Goal: Navigation & Orientation: Find specific page/section

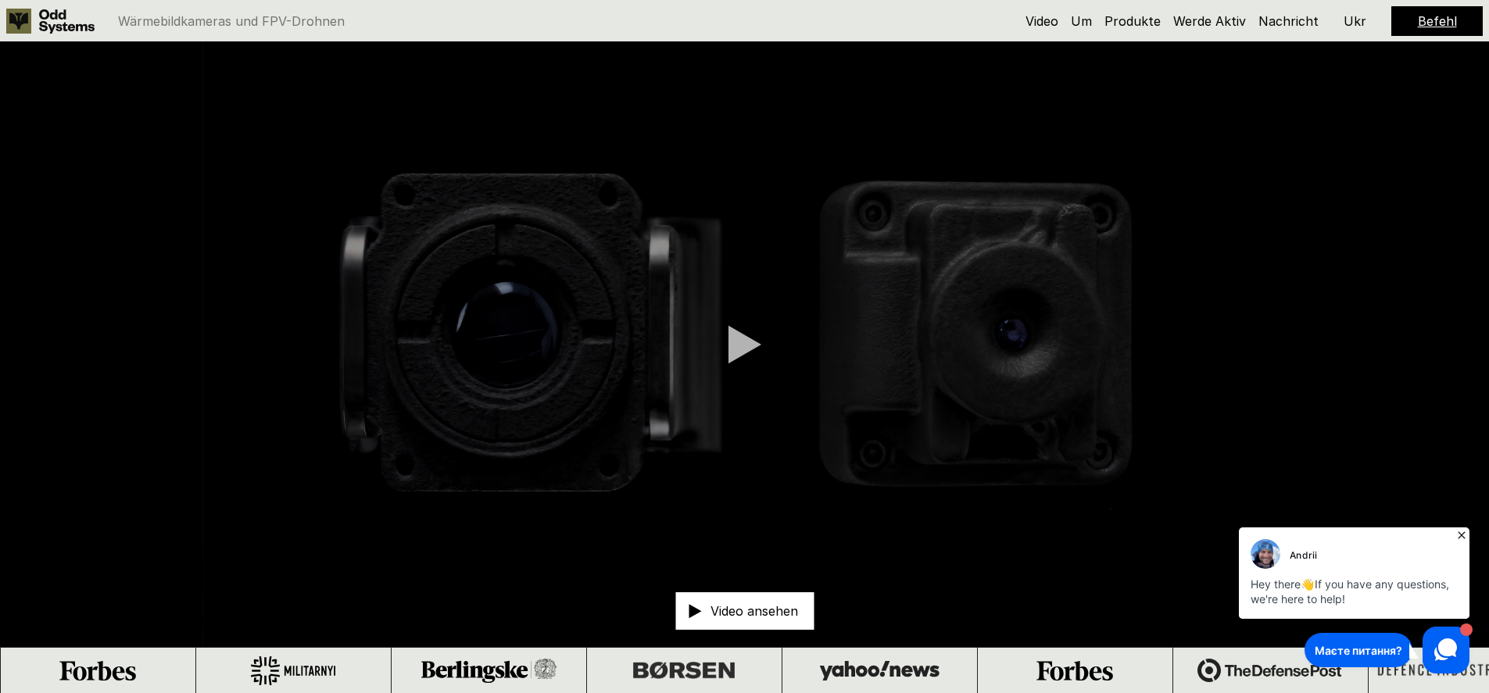
click at [871, 25] on div "Wärmebildkameras und FPV-Drohnen" at bounding box center [484, 21] width 957 height 25
click at [1362, 23] on font "Ukr" at bounding box center [1355, 21] width 23 height 16
click at [1158, 27] on font "Produkte" at bounding box center [1156, 21] width 56 height 16
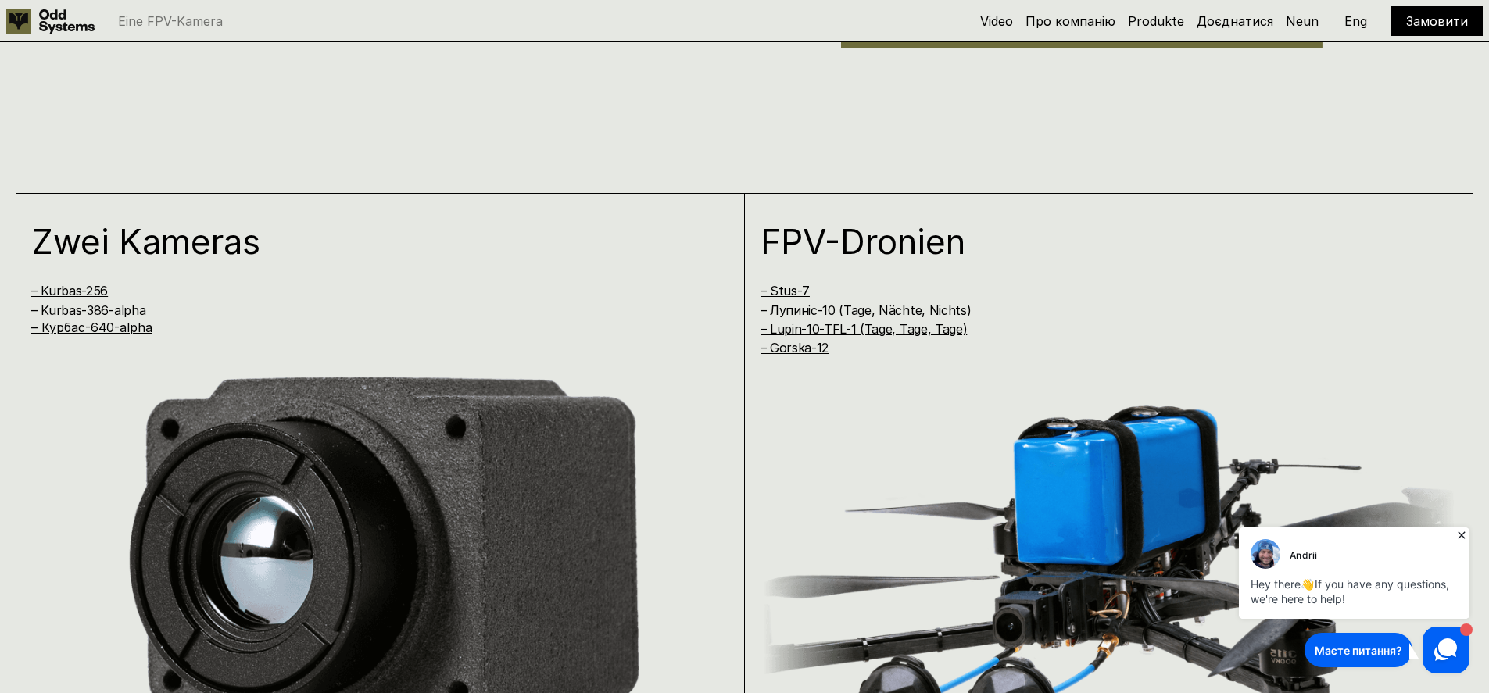
scroll to position [1388, 0]
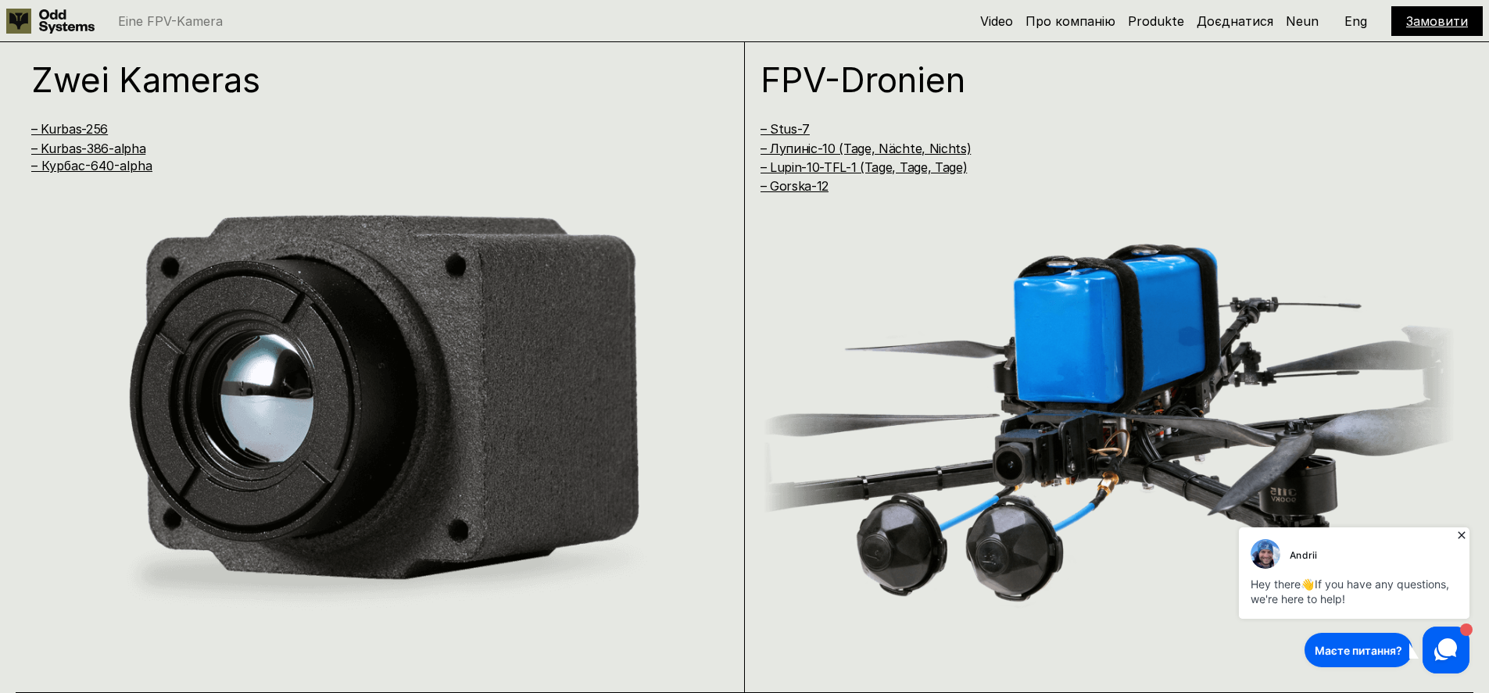
click at [1349, 26] on font "Eng" at bounding box center [1356, 21] width 23 height 16
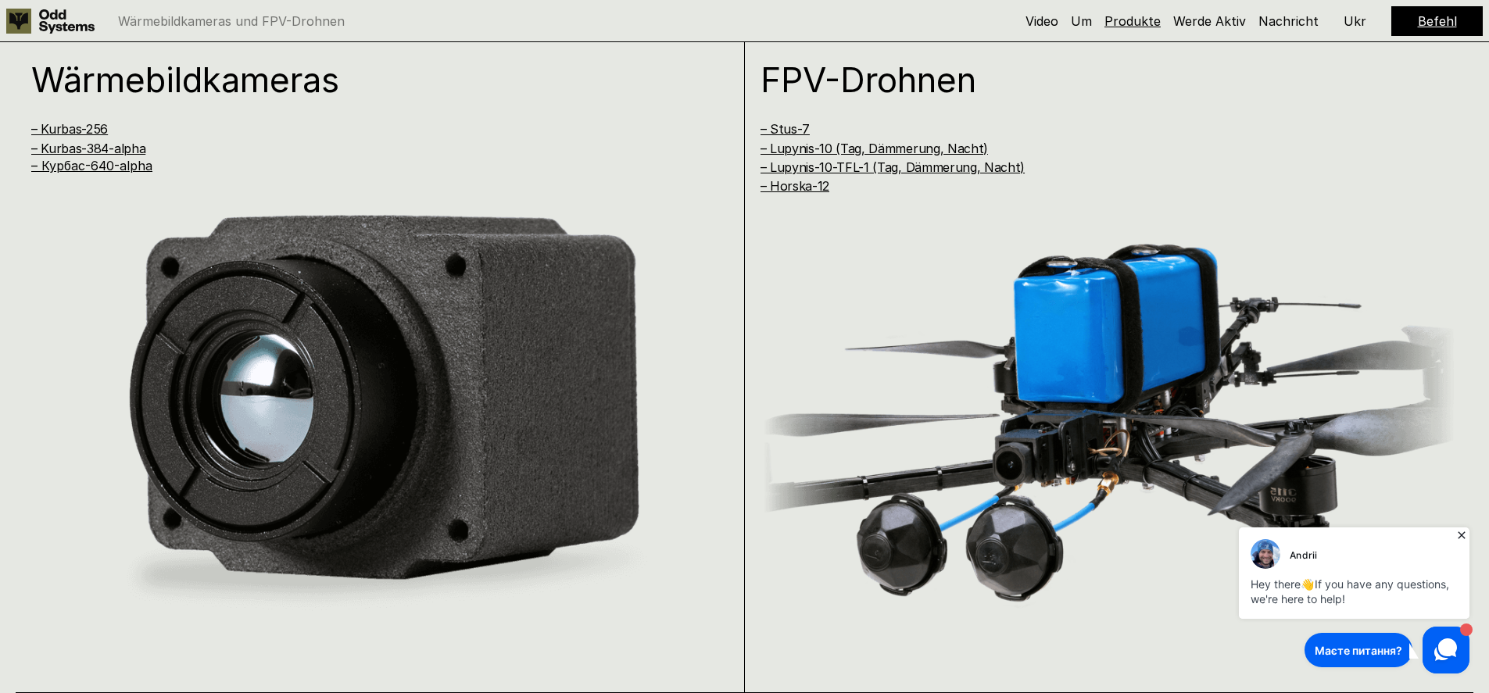
click at [1145, 23] on font "Produkte" at bounding box center [1133, 21] width 56 height 16
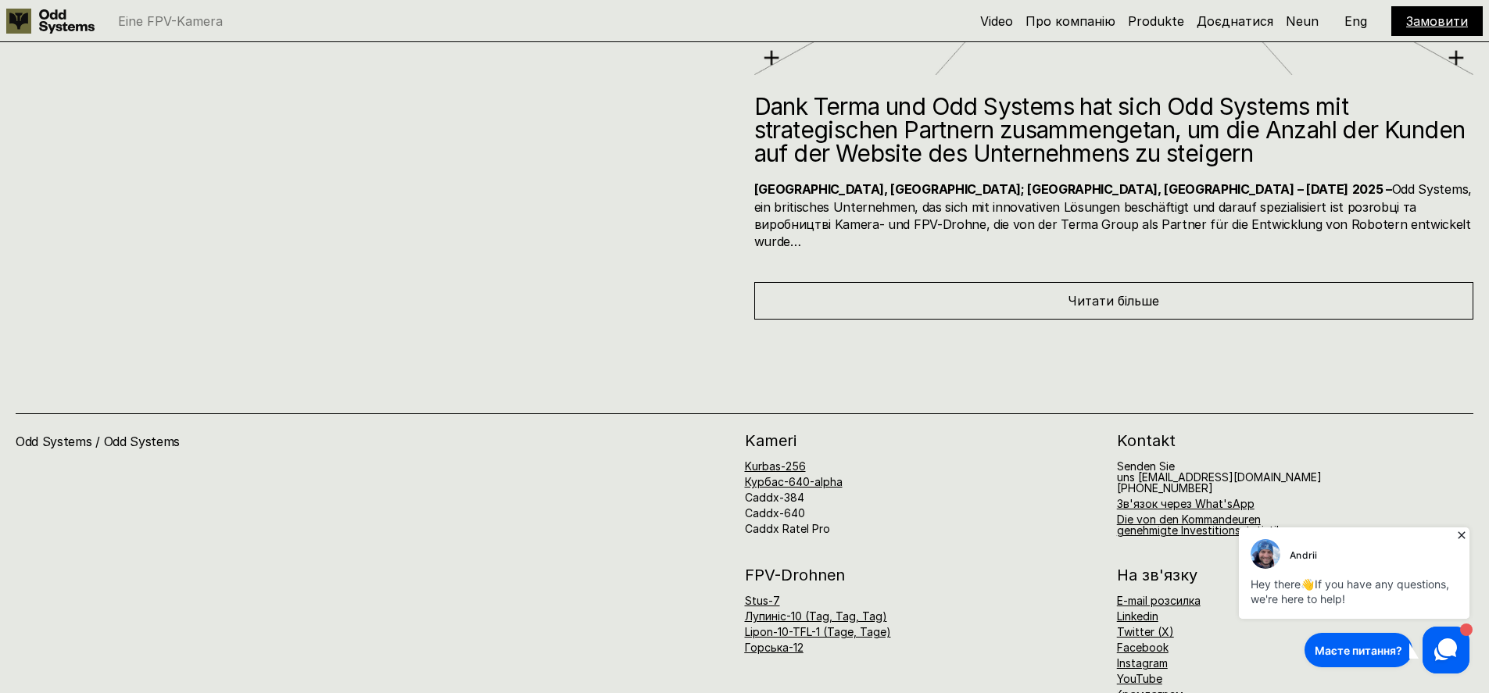
scroll to position [8380, 0]
